Goal: Task Accomplishment & Management: Manage account settings

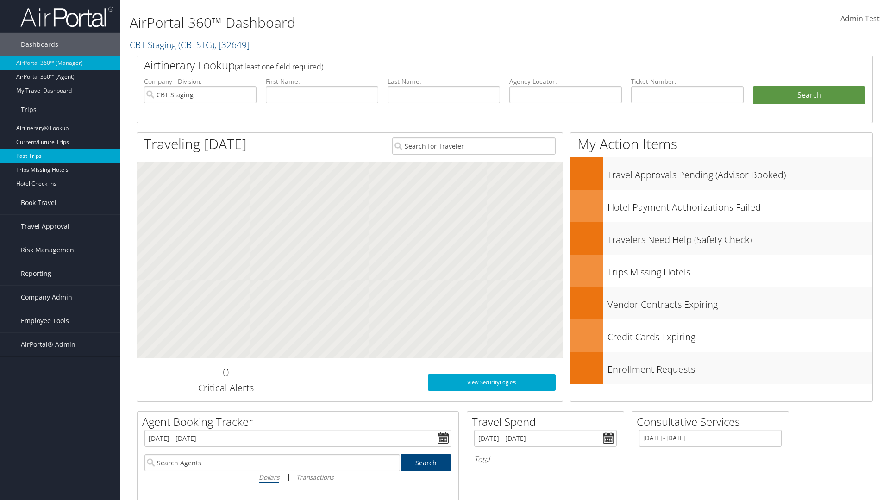
click at [60, 156] on link "Past Trips" at bounding box center [60, 156] width 120 height 14
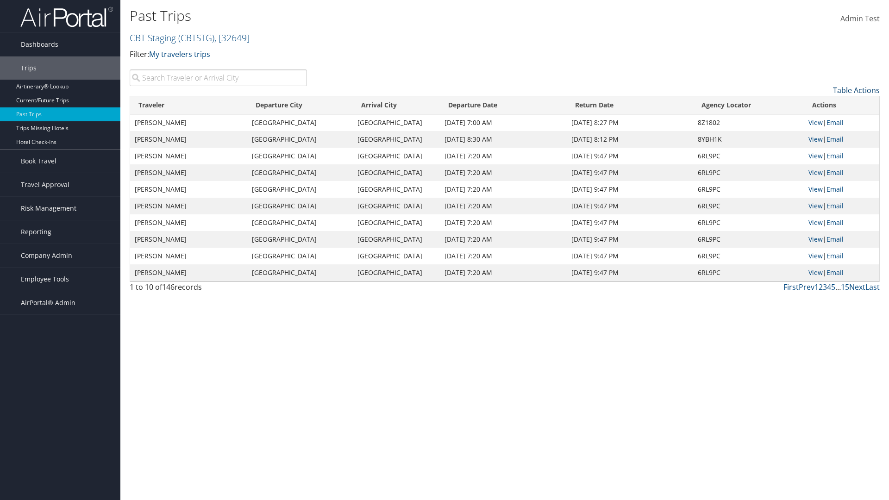
click at [856, 90] on link "Table Actions" at bounding box center [856, 90] width 47 height 10
click at [818, 120] on link "Column Visibility" at bounding box center [818, 120] width 122 height 16
click at [818, 106] on link "Traveler" at bounding box center [818, 106] width 122 height 16
click at [818, 121] on link "Departure City" at bounding box center [818, 121] width 122 height 16
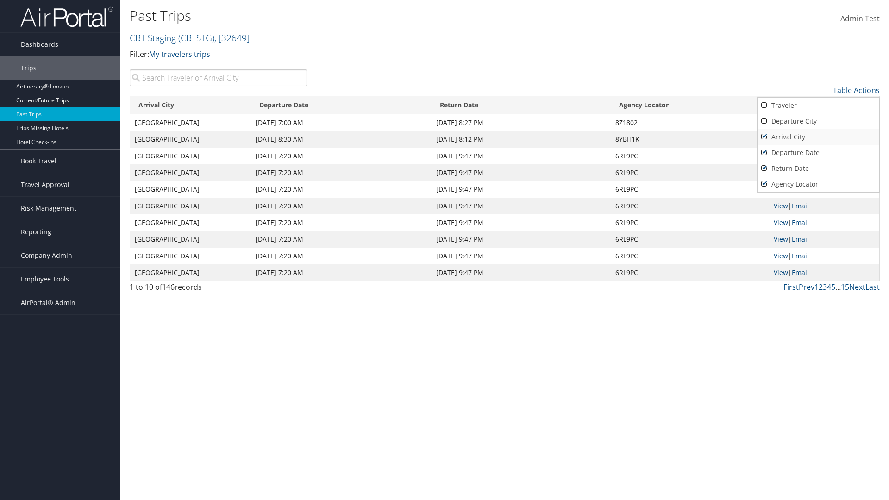
click at [818, 137] on link "Arrival City" at bounding box center [818, 137] width 122 height 16
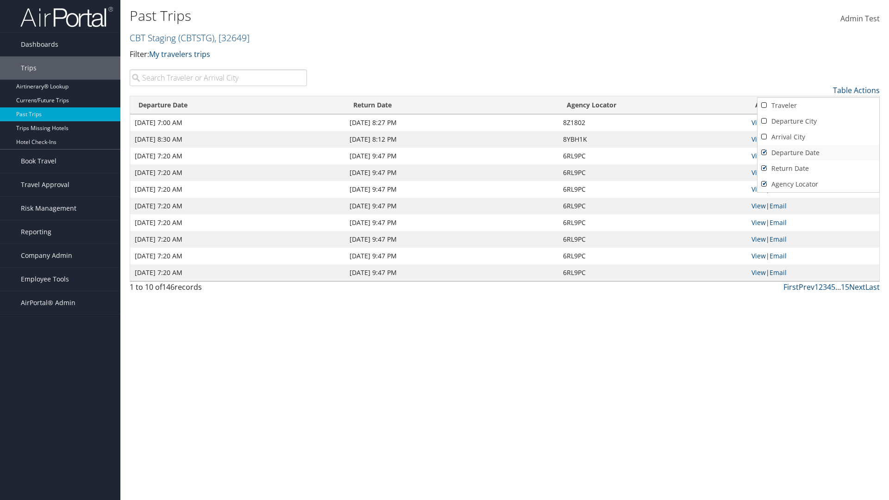
click at [818, 153] on link "Departure Date" at bounding box center [818, 153] width 122 height 16
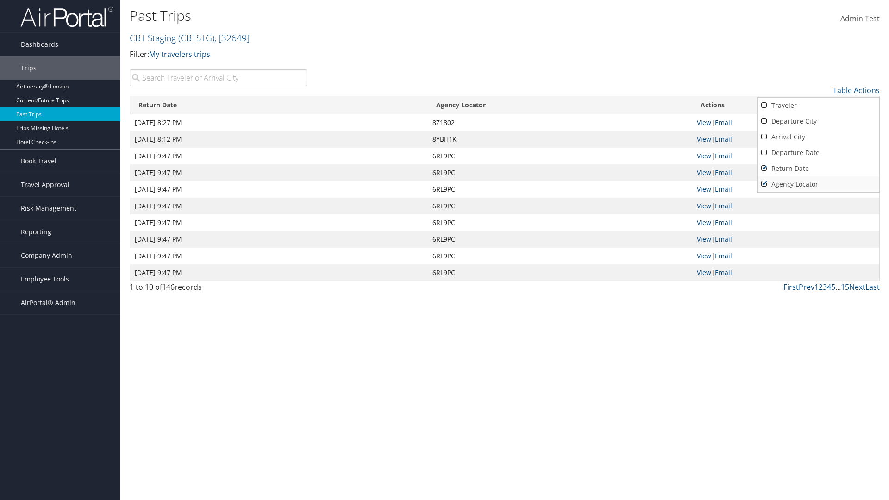
click at [818, 168] on link "Return Date" at bounding box center [818, 169] width 122 height 16
click at [818, 184] on link "Agency Locator" at bounding box center [818, 184] width 122 height 16
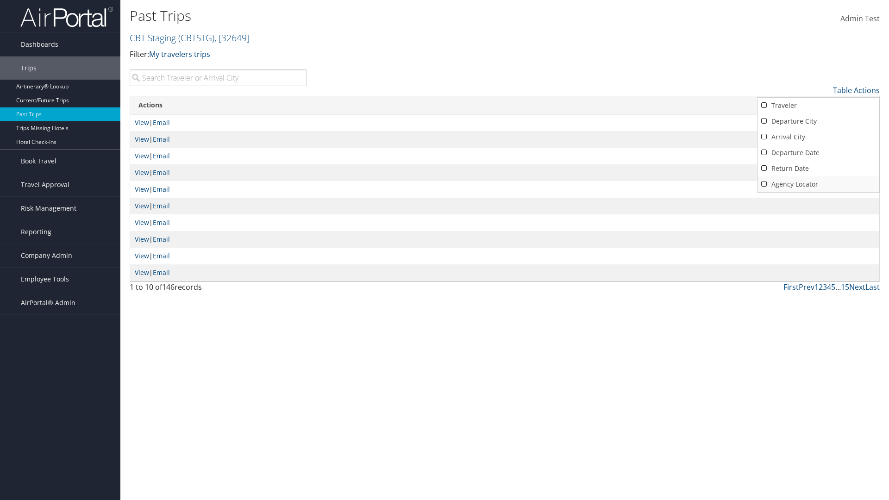
click at [818, 184] on link "Agency Locator" at bounding box center [818, 184] width 122 height 16
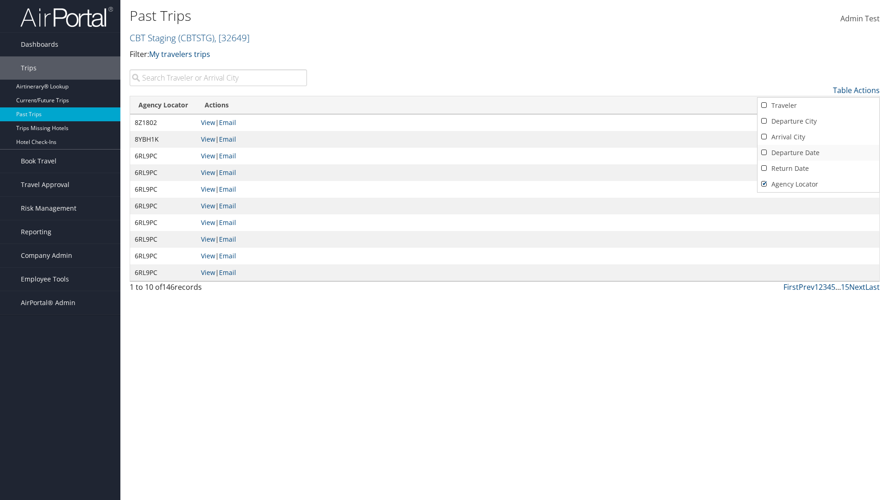
click at [818, 168] on link "Return Date" at bounding box center [818, 169] width 122 height 16
click at [818, 153] on link "Departure Date" at bounding box center [818, 153] width 122 height 16
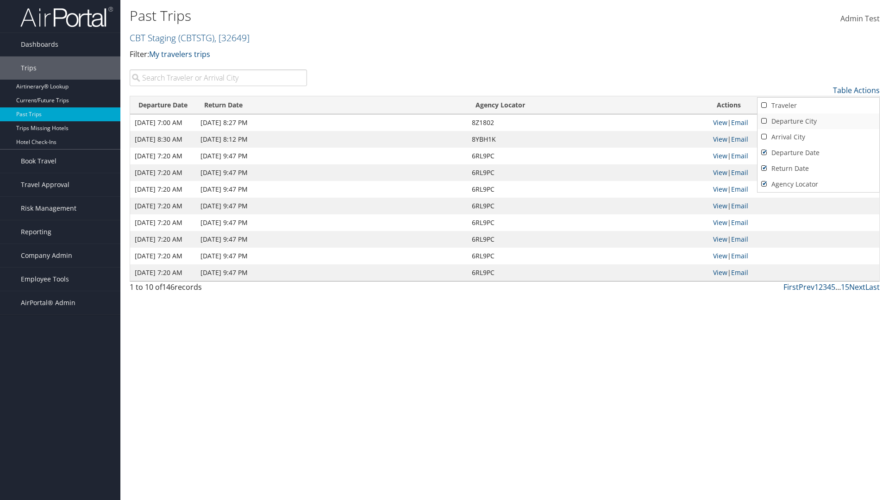
click at [818, 137] on link "Arrival City" at bounding box center [818, 137] width 122 height 16
click at [818, 121] on link "Departure City" at bounding box center [818, 121] width 122 height 16
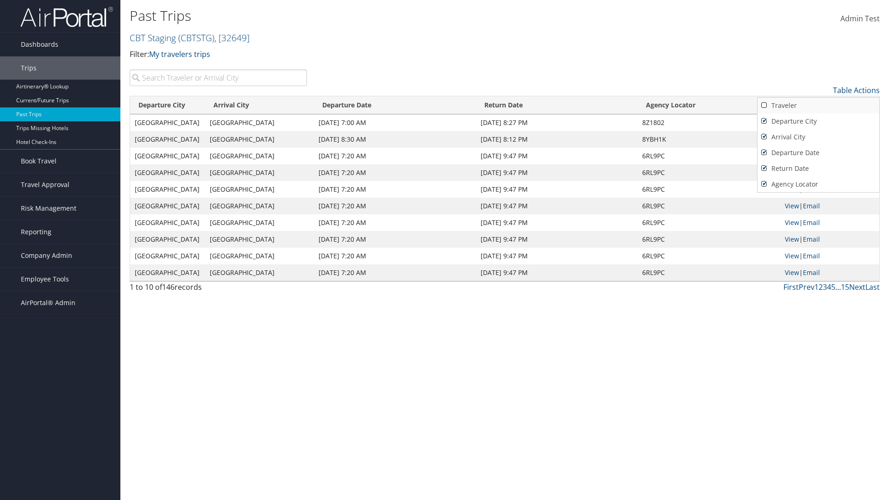
click at [818, 106] on link "Traveler" at bounding box center [818, 106] width 122 height 16
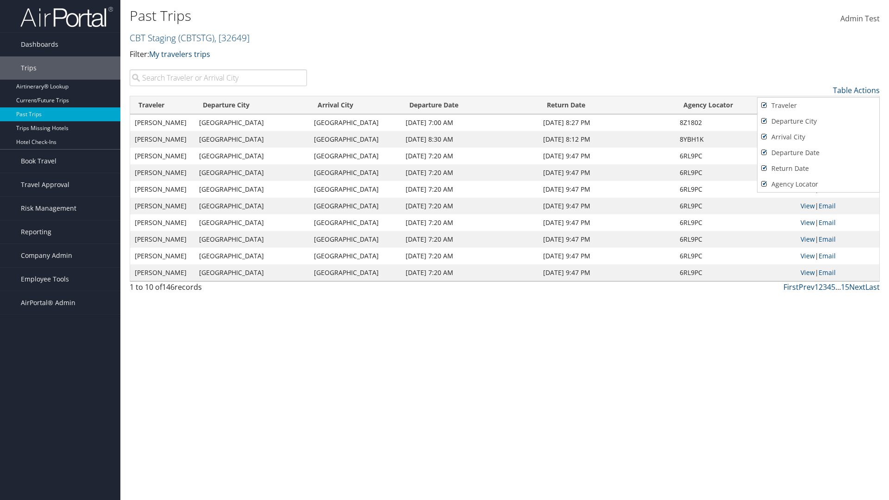
click at [444, 250] on div at bounding box center [444, 250] width 889 height 500
click at [856, 90] on link "Table Actions" at bounding box center [856, 90] width 47 height 10
click at [818, 136] on link "Page Length" at bounding box center [818, 136] width 122 height 16
click at [818, 121] on link "25" at bounding box center [818, 121] width 122 height 16
